Goal: Information Seeking & Learning: Find specific fact

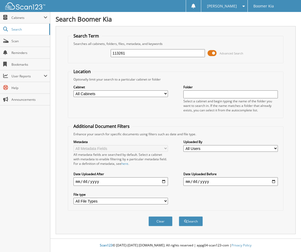
type input "113261"
click at [179, 217] on button "Search" at bounding box center [191, 222] width 24 height 10
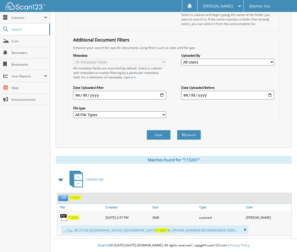
click at [75, 217] on span "113261" at bounding box center [73, 218] width 11 height 5
click at [74, 220] on span "113261" at bounding box center [73, 218] width 11 height 5
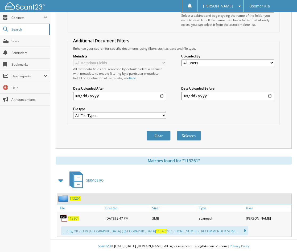
scroll to position [87, 0]
